Goal: Information Seeking & Learning: Learn about a topic

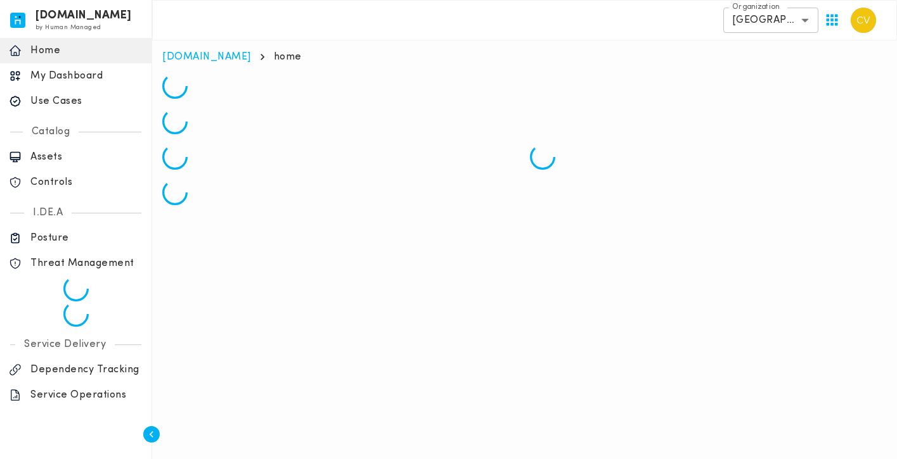
click at [57, 102] on p "Use Cases" at bounding box center [86, 101] width 112 height 13
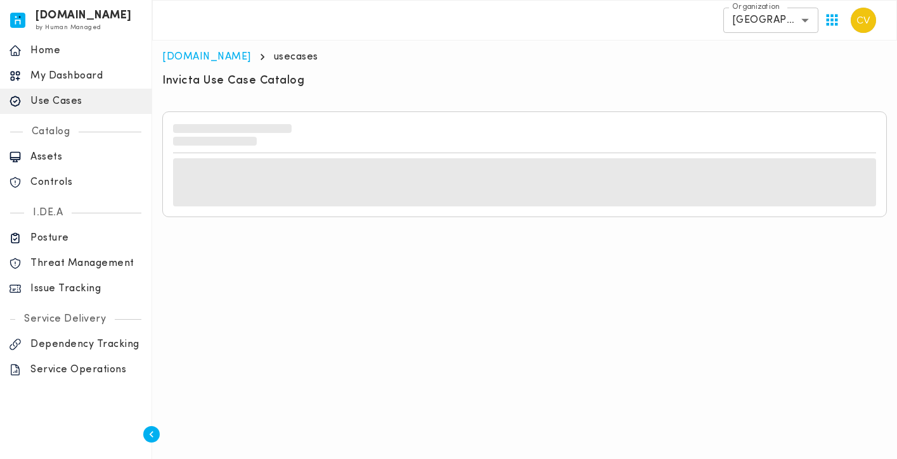
click at [269, 81] on h6 "Invicta Use Case Catalog" at bounding box center [233, 81] width 142 height 15
click at [316, 79] on div "Invicta Use Case Catalog" at bounding box center [524, 83] width 724 height 18
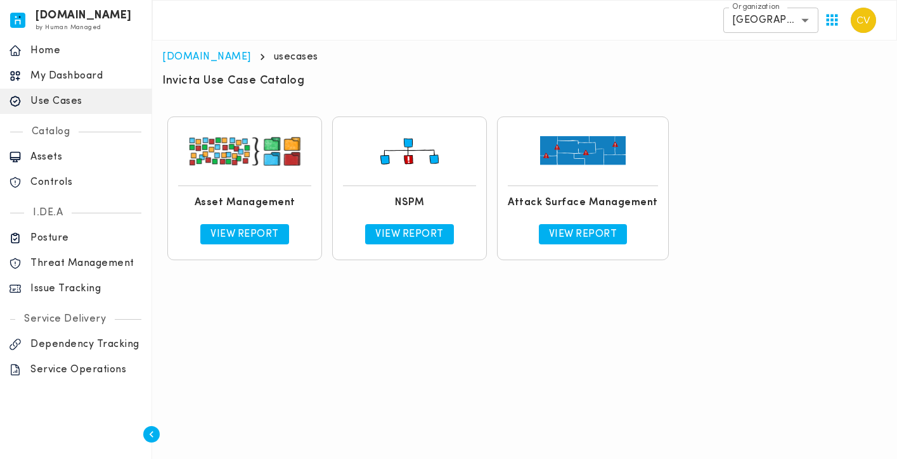
click at [403, 231] on p "View Report" at bounding box center [409, 234] width 68 height 13
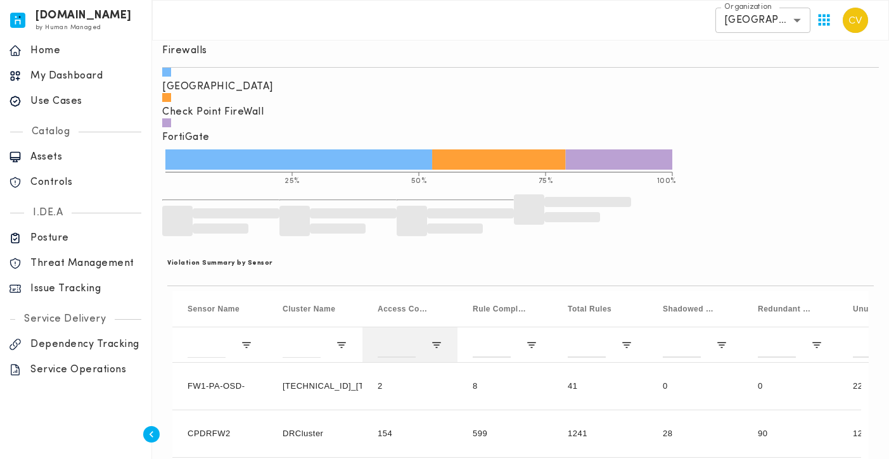
scroll to position [338, 0]
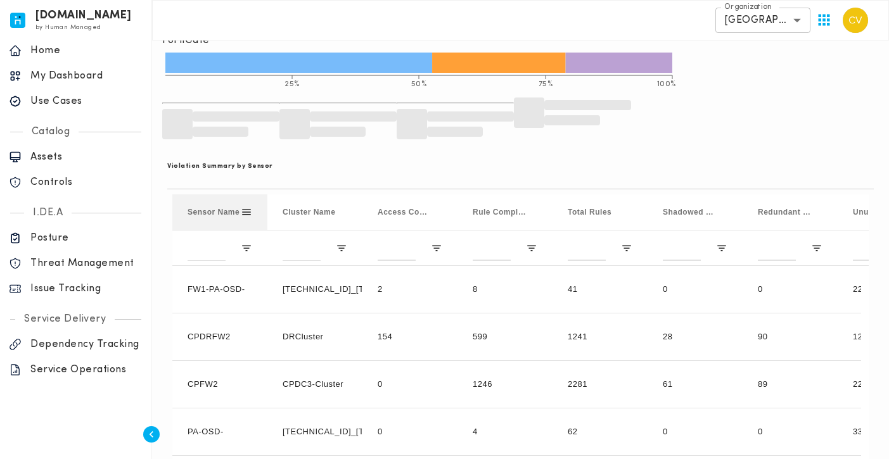
click at [227, 208] on span "Sensor Name" at bounding box center [214, 212] width 52 height 9
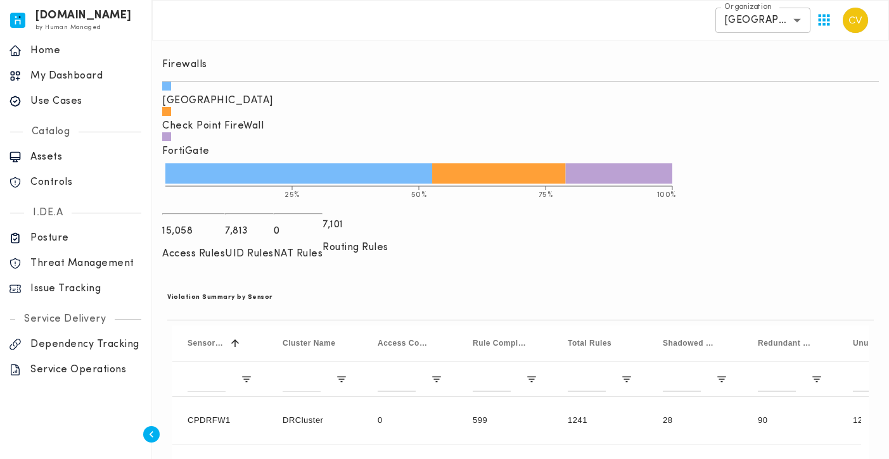
scroll to position [225, 0]
